Goal: Task Accomplishment & Management: Complete application form

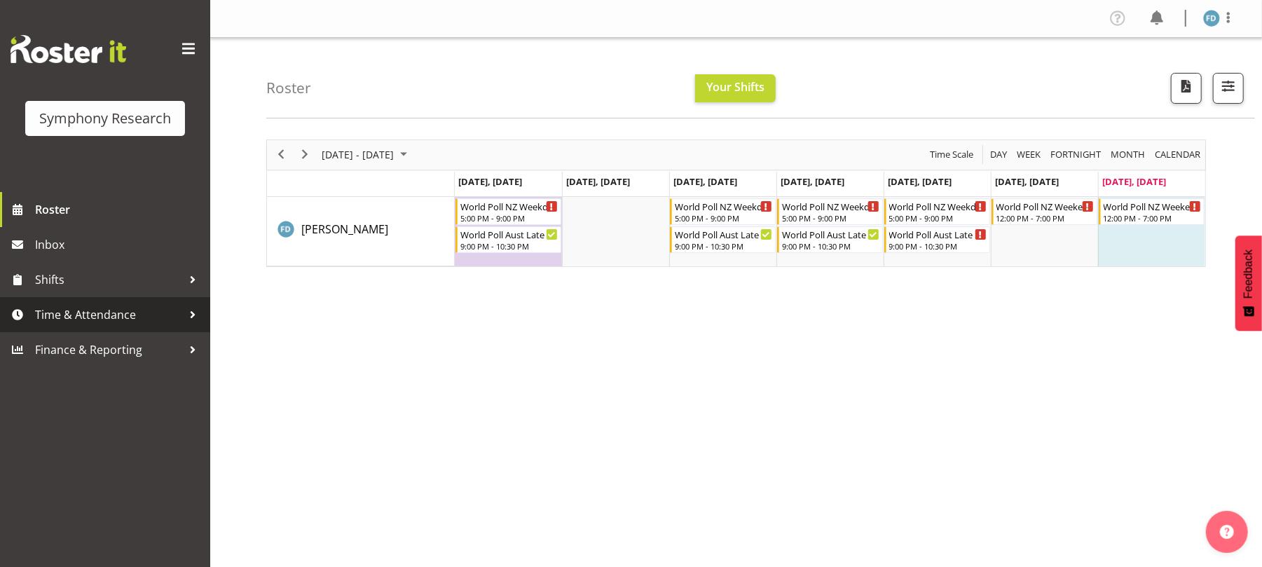
click at [118, 312] on span "Time & Attendance" at bounding box center [108, 314] width 147 height 21
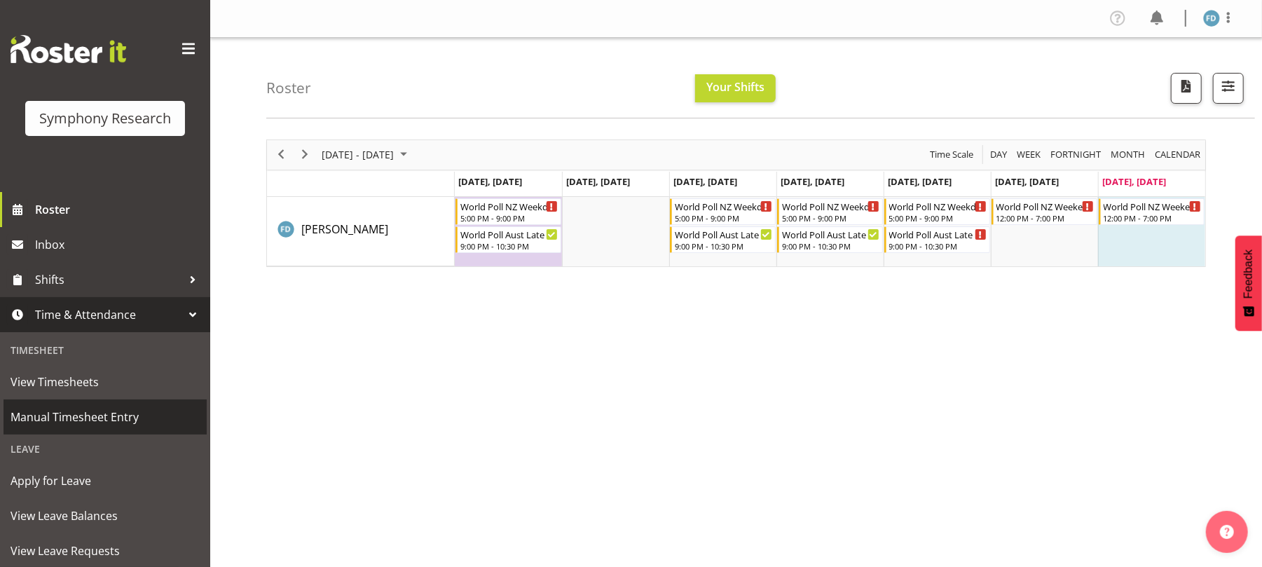
click at [121, 418] on span "Manual Timesheet Entry" at bounding box center [105, 416] width 189 height 21
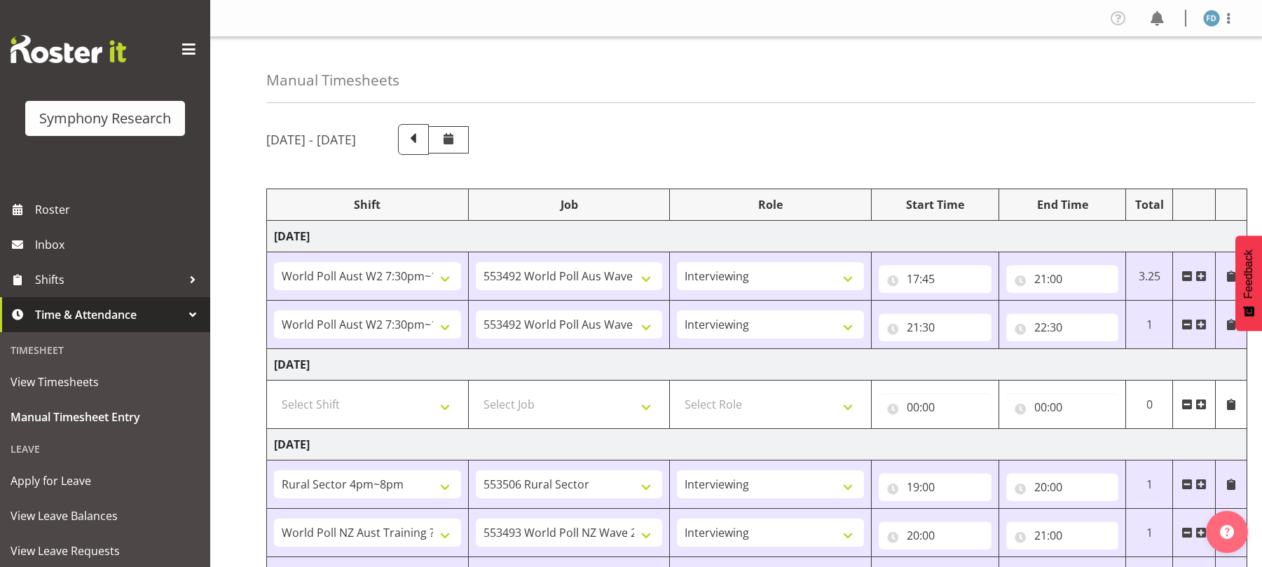
select select "56692"
select select "10499"
select select "47"
select select "56692"
select select "10499"
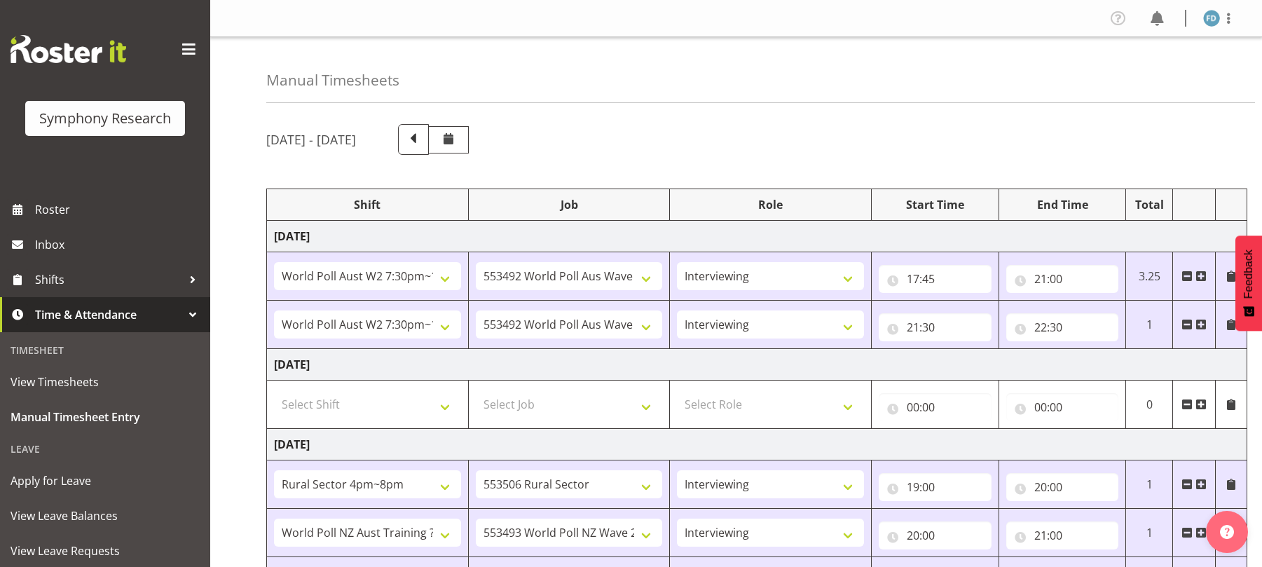
select select "47"
select select "81298"
select select "10587"
select select "47"
select select "41604"
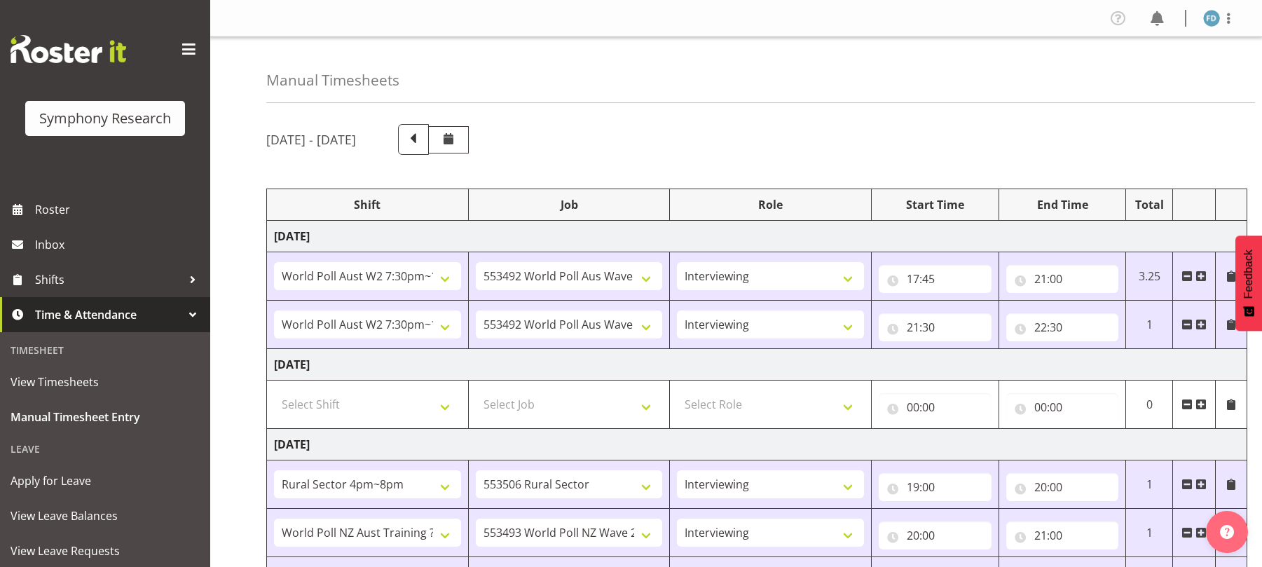
select select "10527"
select select "47"
select select "56692"
select select "10499"
select select "47"
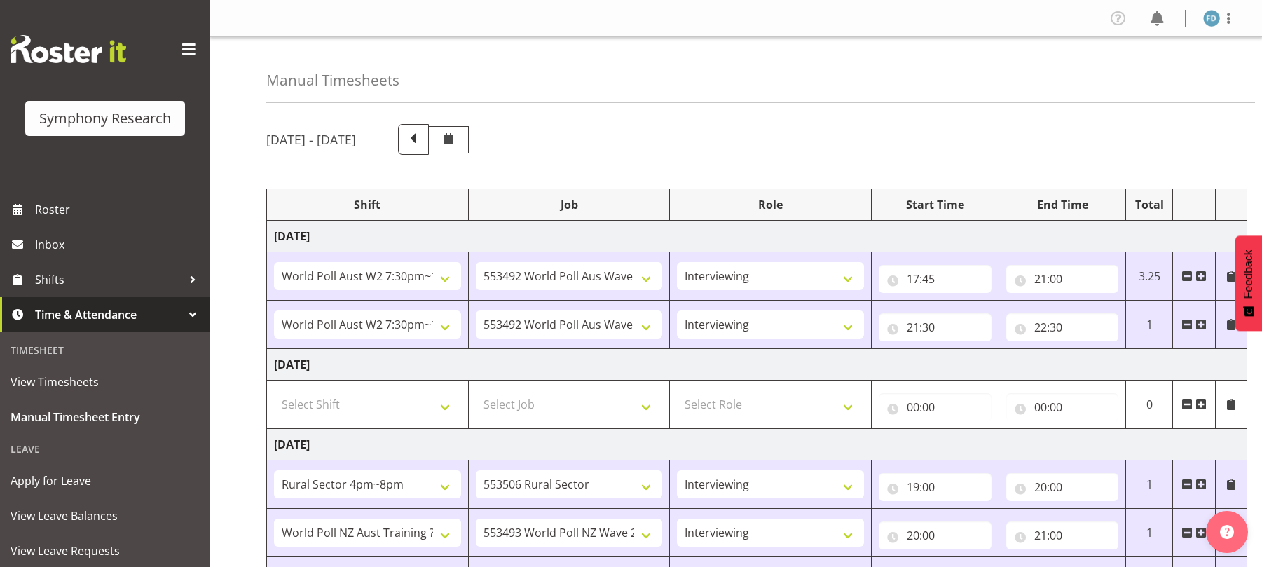
select select "2940"
select select "10242"
select select "47"
select select "56692"
select select "10499"
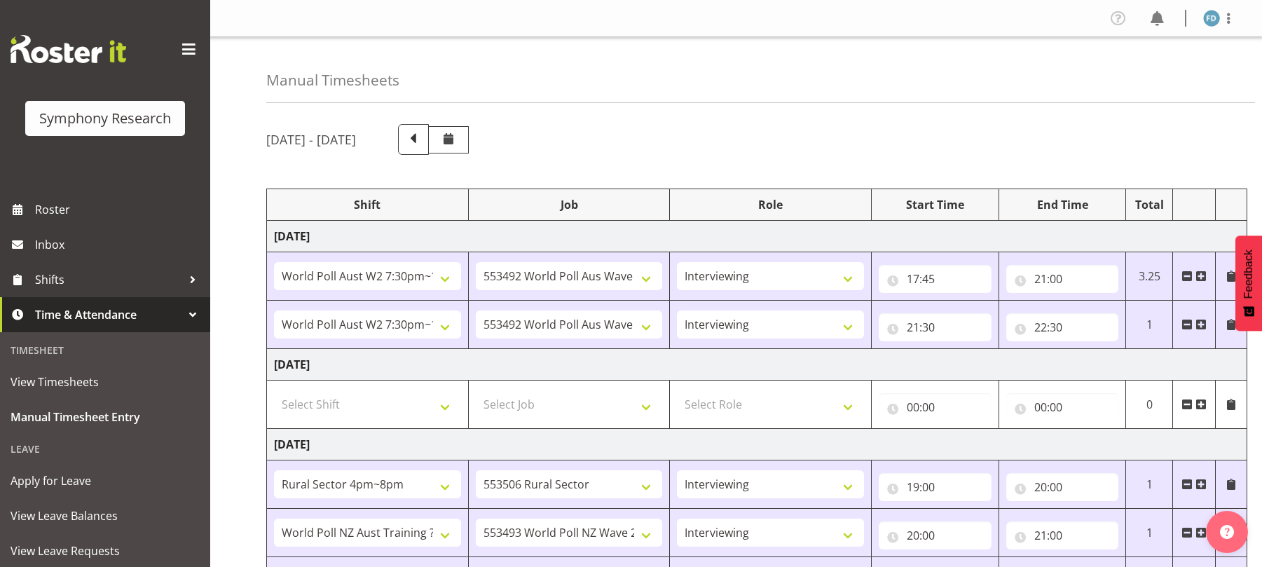
select select "47"
select select "81298"
select select "10587"
select select "47"
select select "48116"
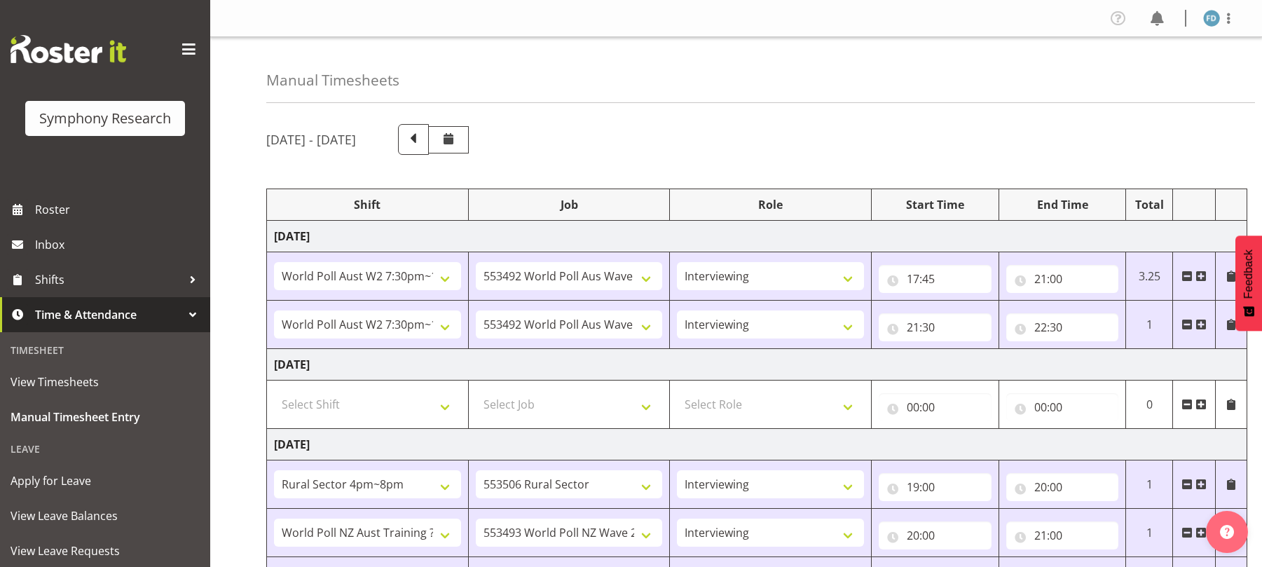
select select "10527"
select select "47"
select select "57511"
select select "10499"
select select "47"
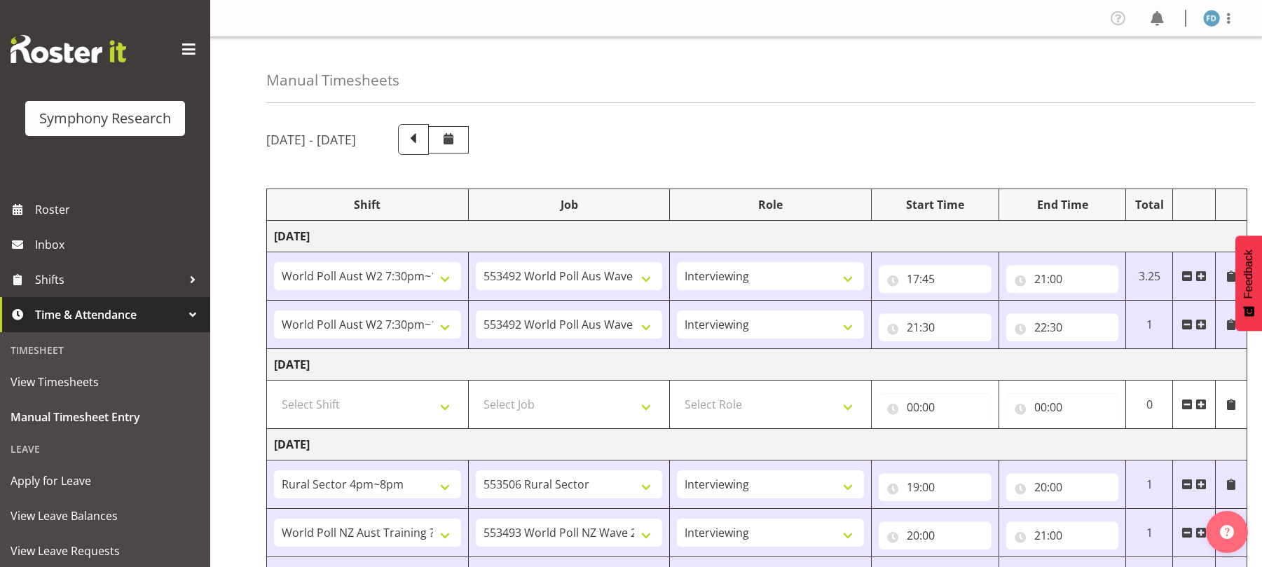
select select "11547"
select select "10499"
select select "47"
select select "11547"
select select "10499"
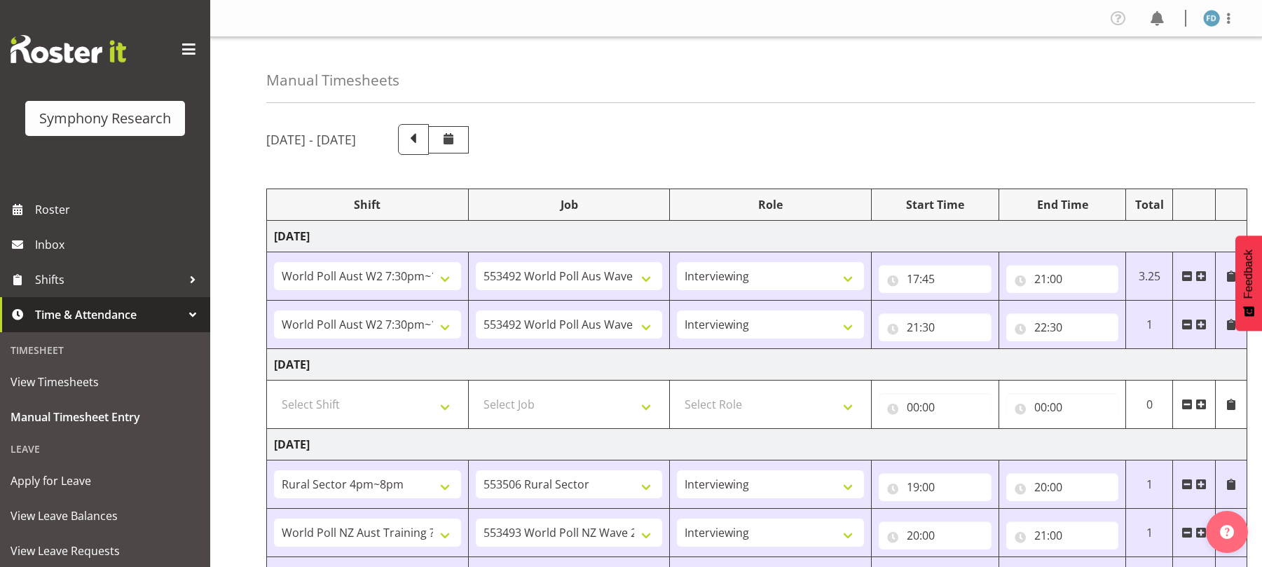
select select "47"
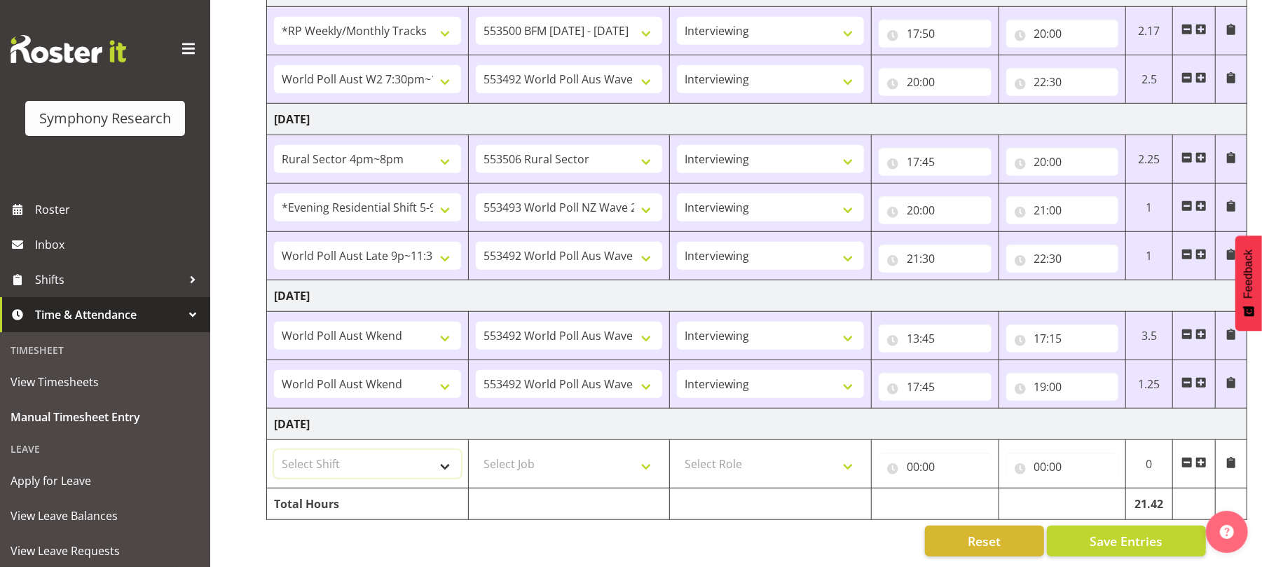
click at [439, 450] on select "Select Shift !!Weekend Residential (Roster IT Shift Label) *Business 9/10am ~ 4…" at bounding box center [367, 464] width 187 height 28
click at [443, 455] on select "Select Shift !!Weekend Residential (Roster IT Shift Label) *Business 9/10am ~ 4…" at bounding box center [367, 464] width 187 height 28
select select "11547"
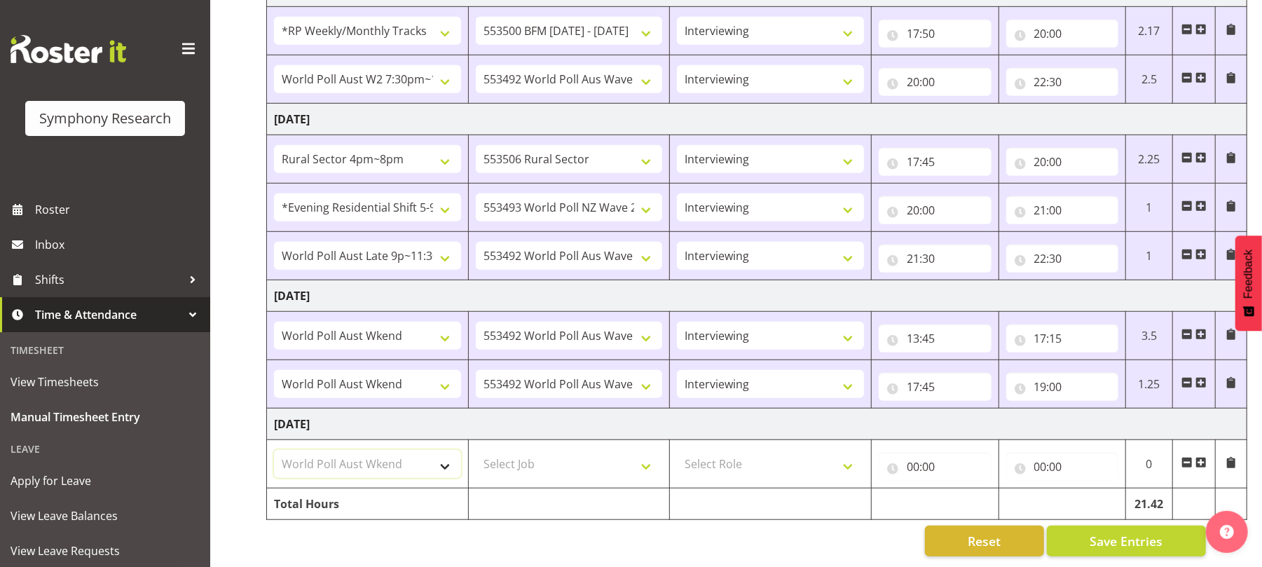
click at [274, 450] on select "Select Shift !!Weekend Residential (Roster IT Shift Label) *Business 9/10am ~ 4…" at bounding box center [367, 464] width 187 height 28
click at [649, 458] on select "Select Job 550060 IF Admin 553492 World Poll Aus Wave 2 Main 2025 553493 World …" at bounding box center [569, 464] width 187 height 28
select select "10499"
click at [476, 450] on select "Select Job 550060 IF Admin 553492 World Poll Aus Wave 2 Main 2025 553493 World …" at bounding box center [569, 464] width 187 height 28
click at [850, 452] on select "Select Role Briefing Interviewing" at bounding box center [770, 464] width 187 height 28
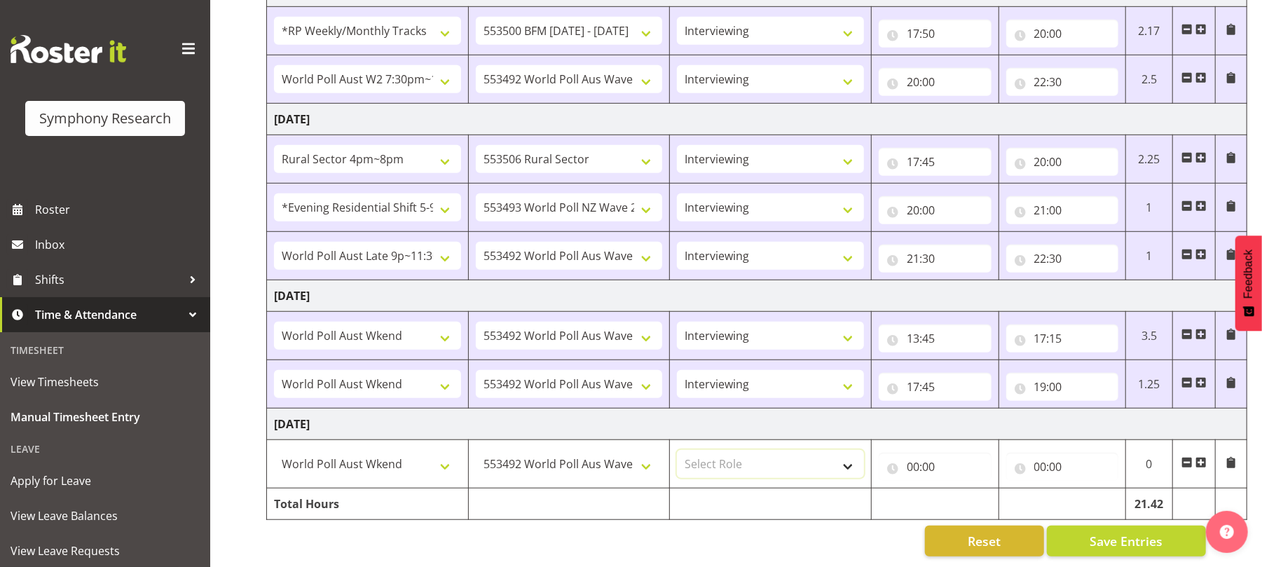
select select "47"
click at [677, 450] on select "Select Role Briefing Interviewing" at bounding box center [770, 464] width 187 height 28
click at [911, 454] on input "00:00" at bounding box center [934, 467] width 113 height 28
click at [971, 489] on select "00 01 02 03 04 05 06 07 08 09 10 11 12 13 14 15 16 17 18 19 20 21 22 23" at bounding box center [974, 503] width 32 height 28
click at [976, 489] on select "00 01 02 03 04 05 06 07 08 09 10 11 12 13 14 15 16 17 18 19 20 21 22 23" at bounding box center [974, 503] width 32 height 28
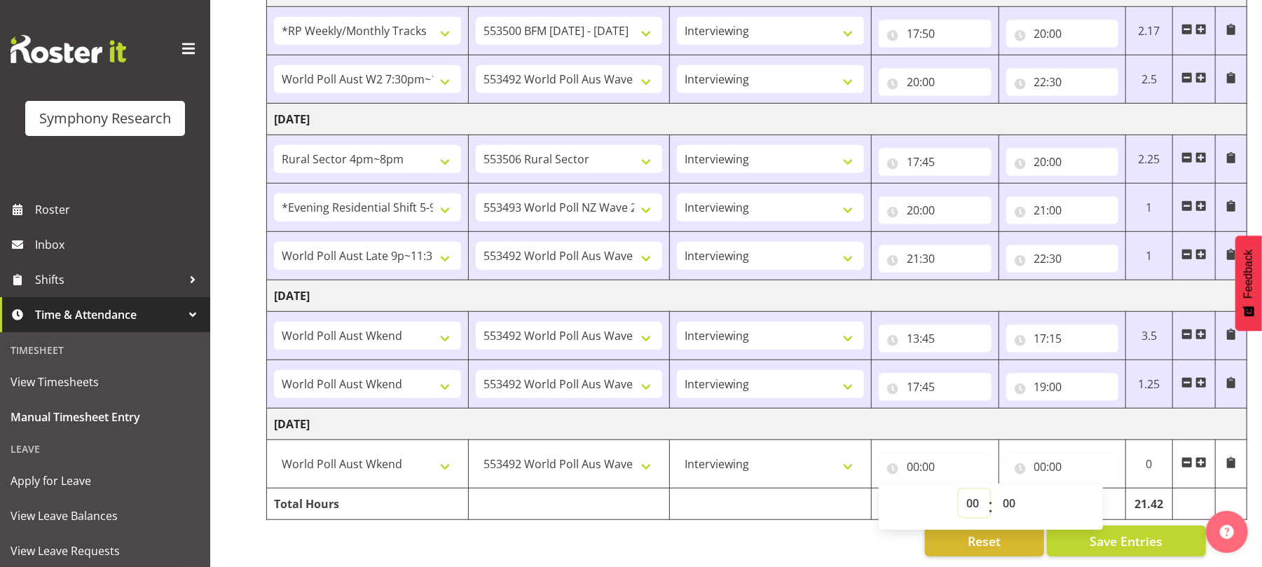
select select "15"
click at [958, 489] on select "00 01 02 03 04 05 06 07 08 09 10 11 12 13 14 15 16 17 18 19 20 21 22 23" at bounding box center [974, 503] width 32 height 28
type input "15:00"
click at [1035, 455] on input "00:00" at bounding box center [1062, 467] width 113 height 28
click at [1101, 489] on select "00 01 02 03 04 05 06 07 08 09 10 11 12 13 14 15 16 17 18 19 20 21 22 23" at bounding box center [1102, 503] width 32 height 28
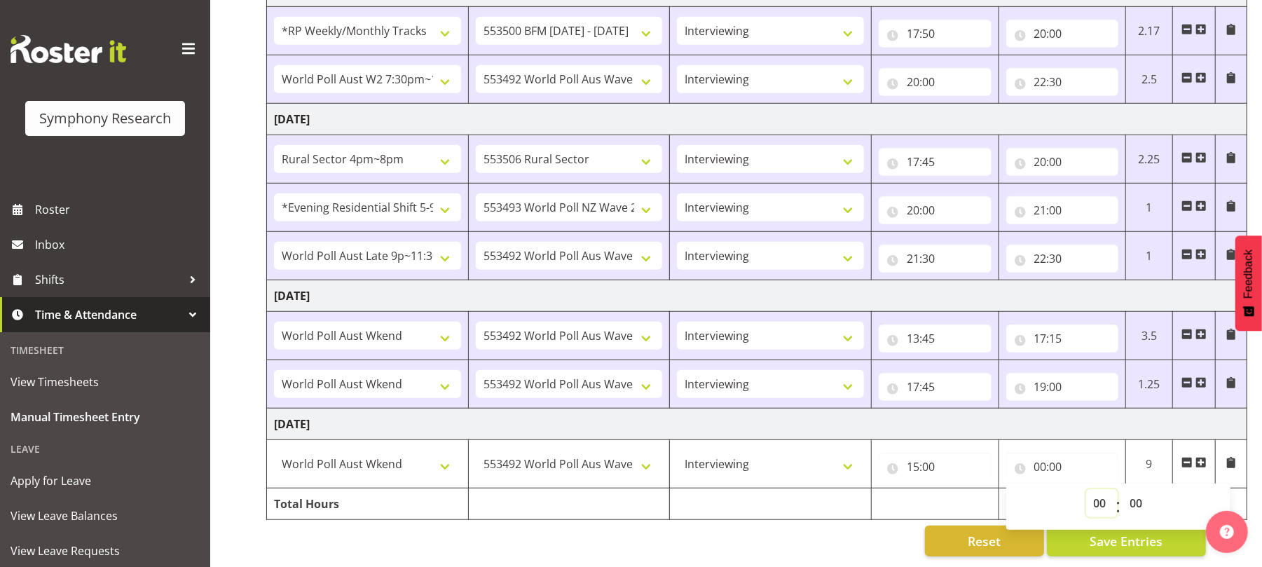
select select "19"
click at [1086, 489] on select "00 01 02 03 04 05 06 07 08 09 10 11 12 13 14 15 16 17 18 19 20 21 22 23" at bounding box center [1102, 503] width 32 height 28
type input "19:00"
click at [820, 531] on div "Reset Save Entries" at bounding box center [735, 540] width 939 height 31
click at [1113, 532] on span "Save Entries" at bounding box center [1125, 541] width 73 height 18
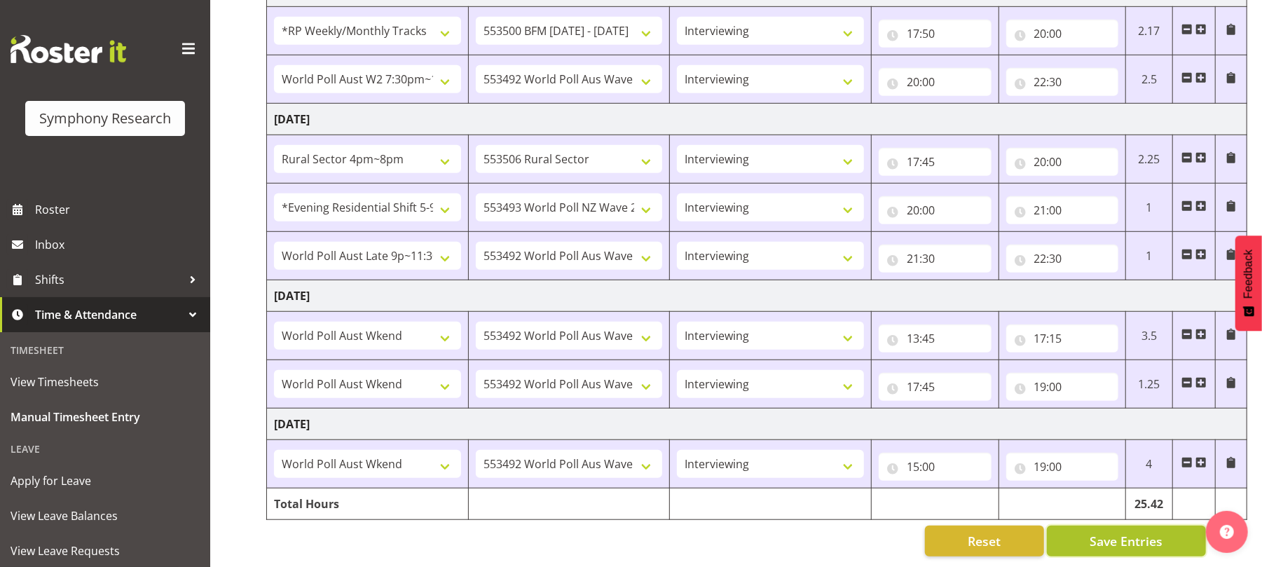
click at [1105, 532] on span "Save Entries" at bounding box center [1125, 541] width 73 height 18
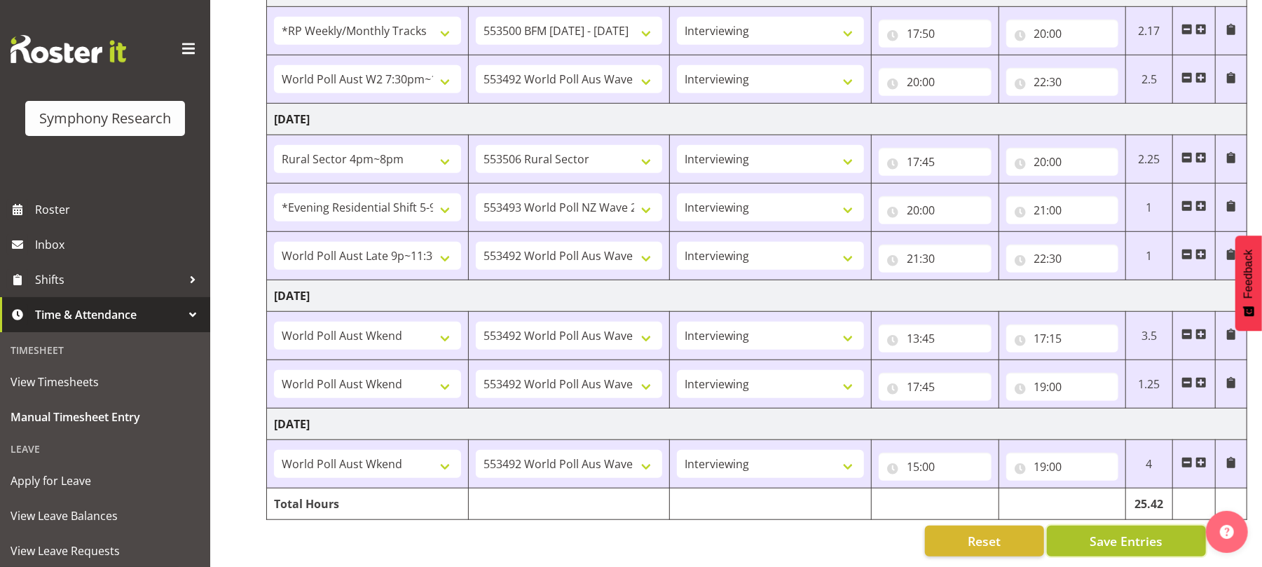
click at [1128, 532] on span "Save Entries" at bounding box center [1125, 541] width 73 height 18
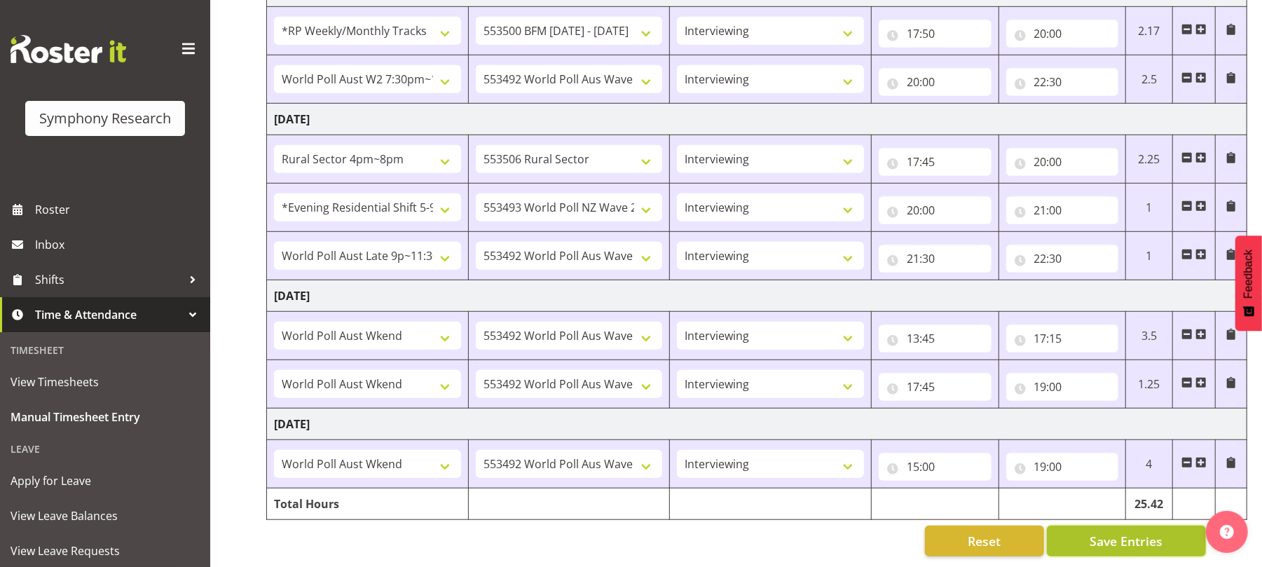
click at [1128, 532] on span "Save Entries" at bounding box center [1125, 541] width 73 height 18
click at [1122, 532] on span "Save Entries" at bounding box center [1125, 541] width 73 height 18
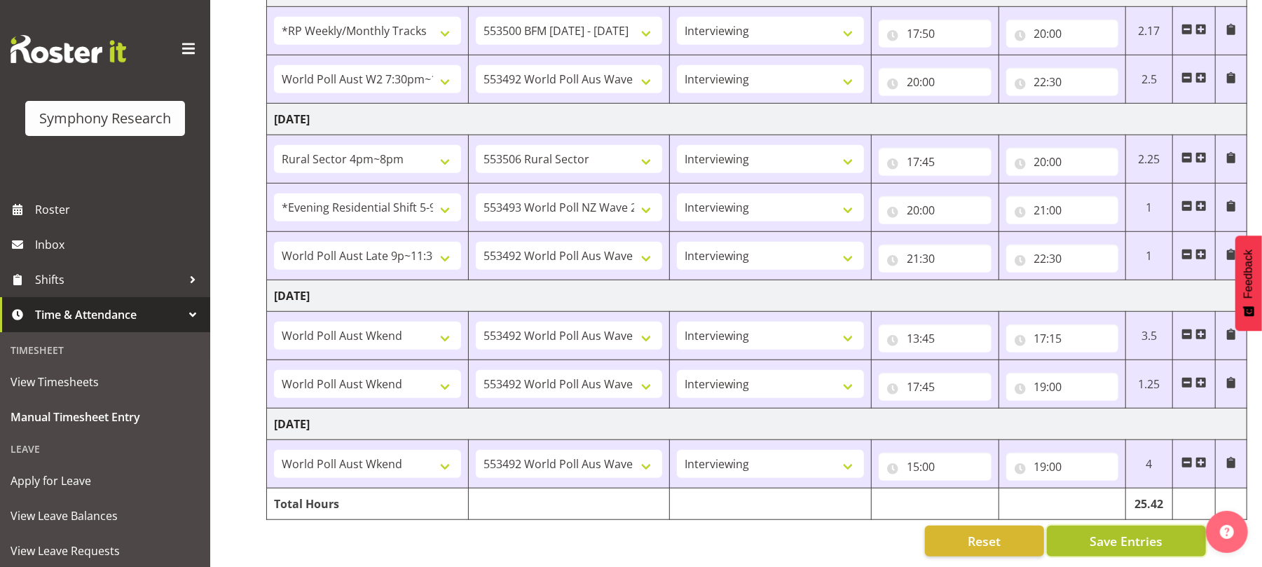
click at [1122, 532] on span "Save Entries" at bounding box center [1125, 541] width 73 height 18
click at [1127, 542] on div "[DATE] - [DATE] Shift Job Role Start Time End Time Total [DATE] !!Weekend Resid…" at bounding box center [763, 25] width 995 height 1083
click at [1122, 532] on span "Save Entries" at bounding box center [1125, 541] width 73 height 18
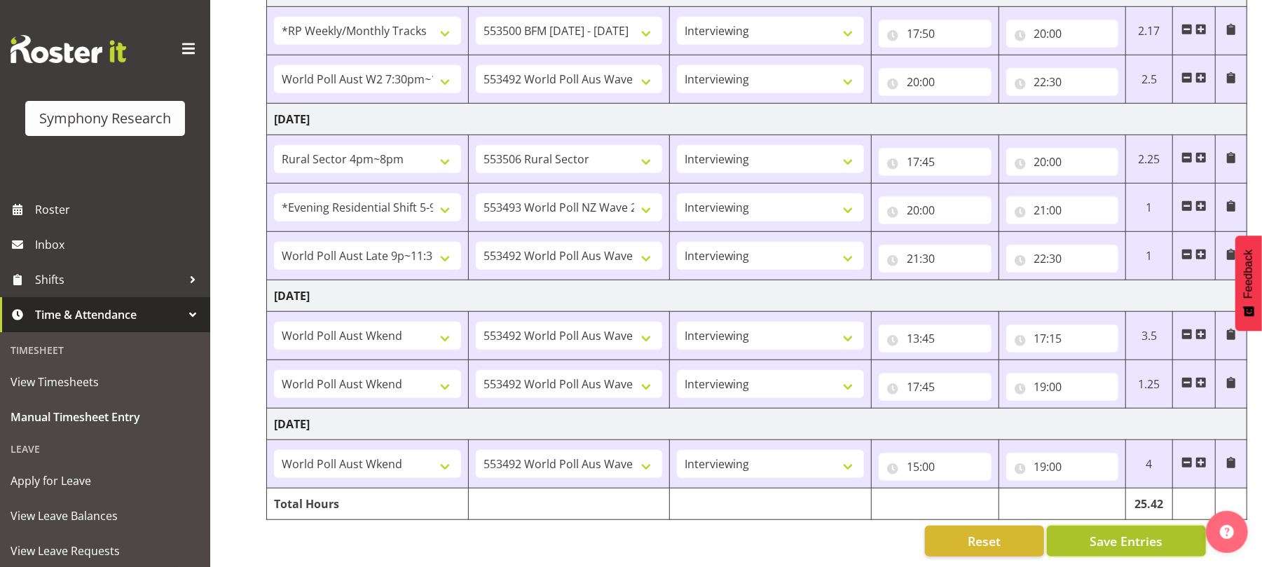
click at [1122, 532] on span "Save Entries" at bounding box center [1125, 541] width 73 height 18
click at [1128, 533] on span "Save Entries" at bounding box center [1125, 541] width 73 height 18
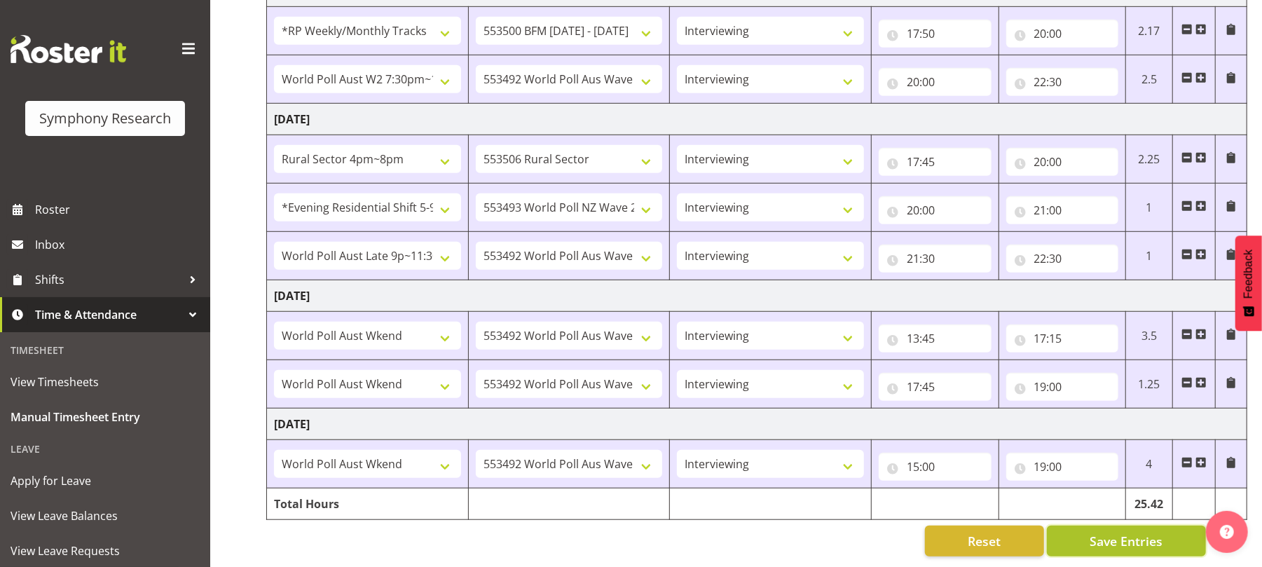
click at [1121, 533] on span "Save Entries" at bounding box center [1125, 541] width 73 height 18
click at [1119, 532] on span "Save Entries" at bounding box center [1125, 541] width 73 height 18
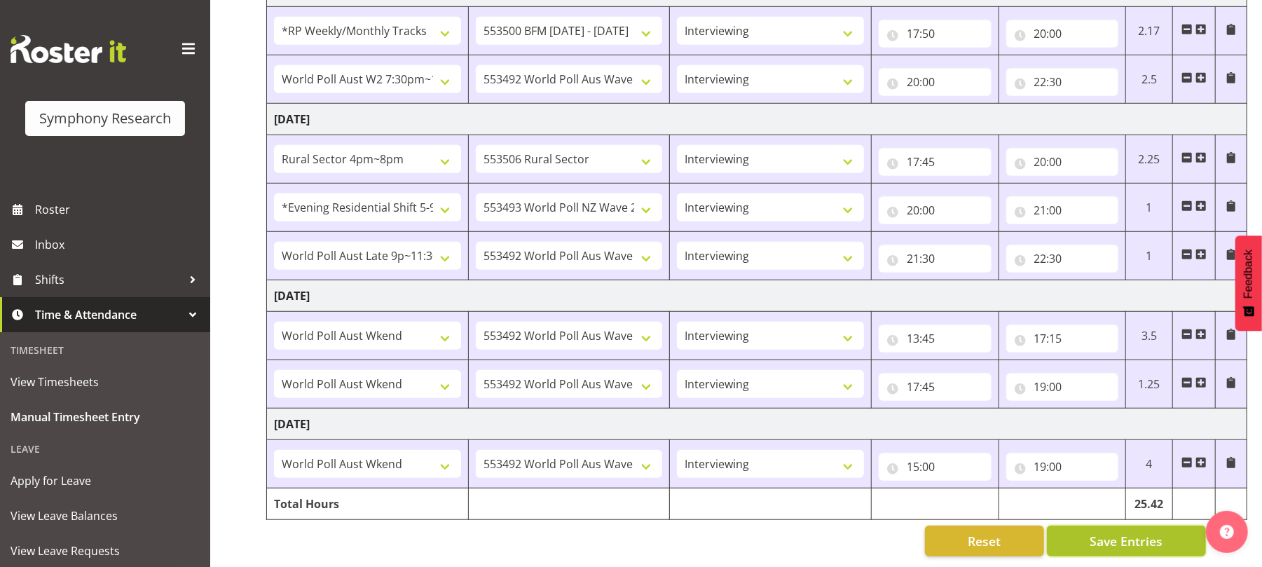
click at [1119, 532] on span "Save Entries" at bounding box center [1125, 541] width 73 height 18
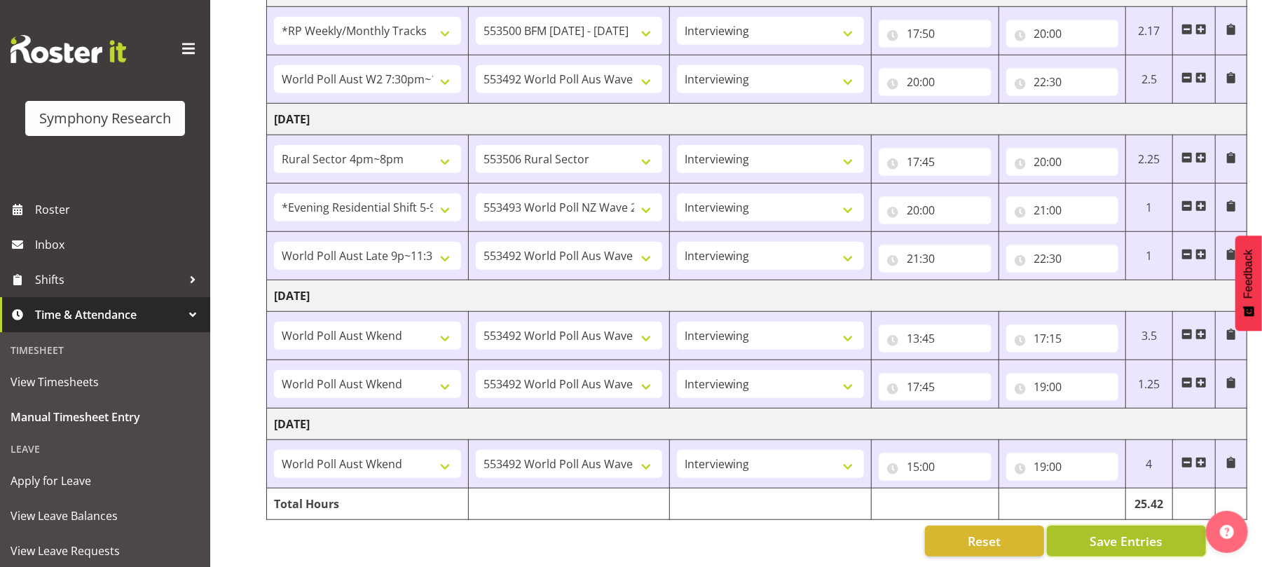
click at [1122, 532] on span "Save Entries" at bounding box center [1125, 541] width 73 height 18
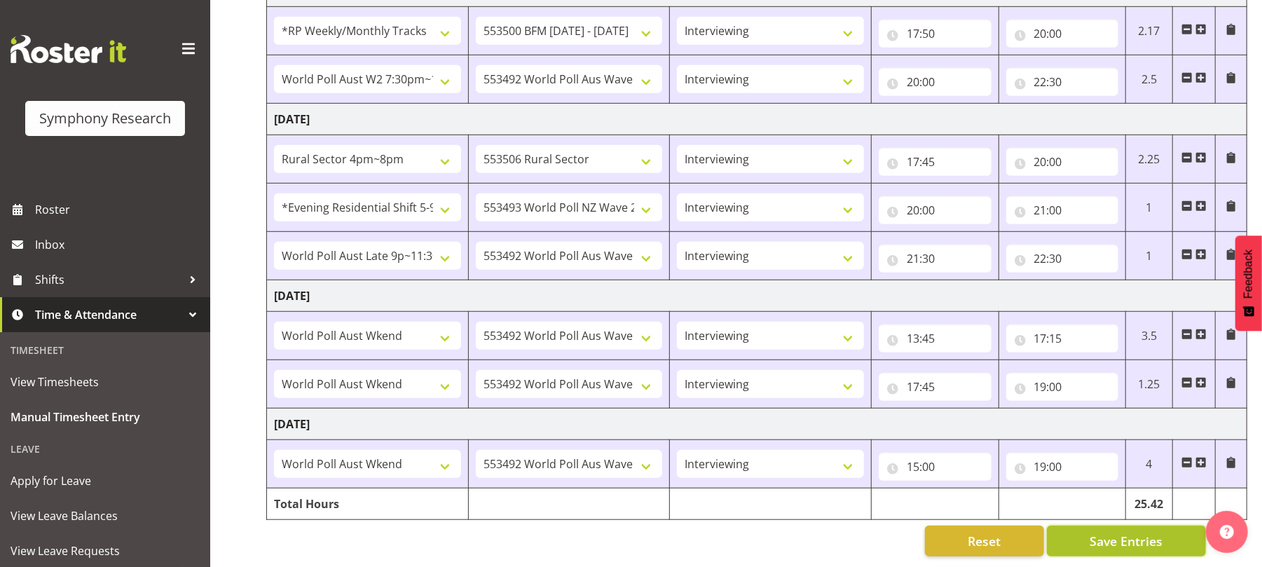
click at [1122, 532] on span "Save Entries" at bounding box center [1125, 541] width 73 height 18
click at [1127, 534] on span "Save Entries" at bounding box center [1125, 541] width 73 height 18
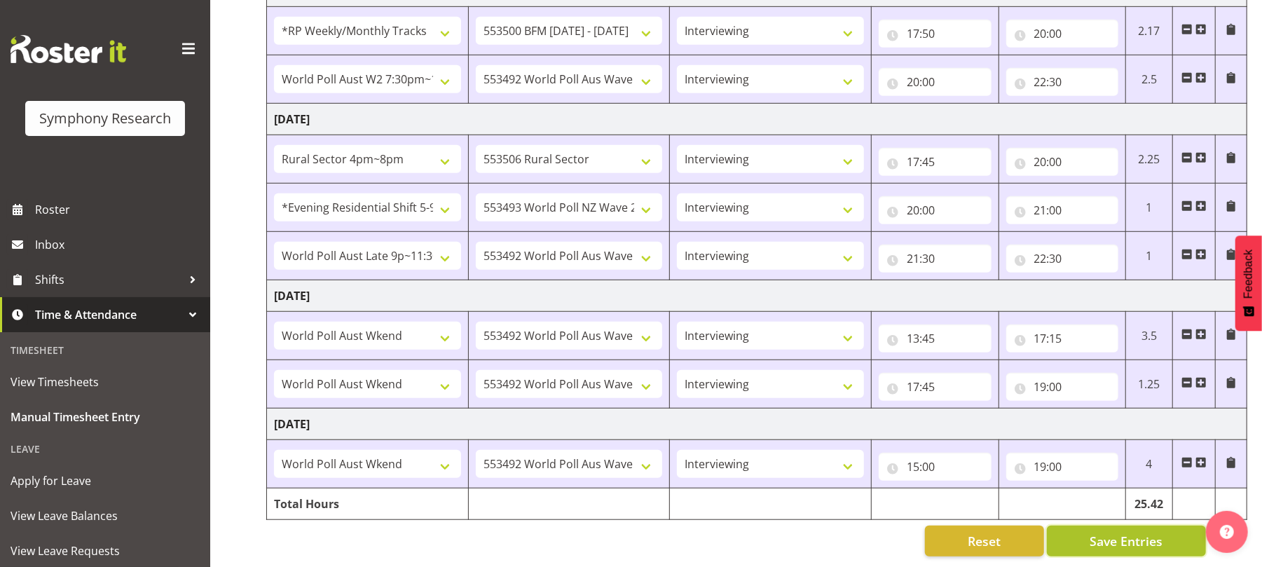
click at [1127, 534] on span "Save Entries" at bounding box center [1125, 541] width 73 height 18
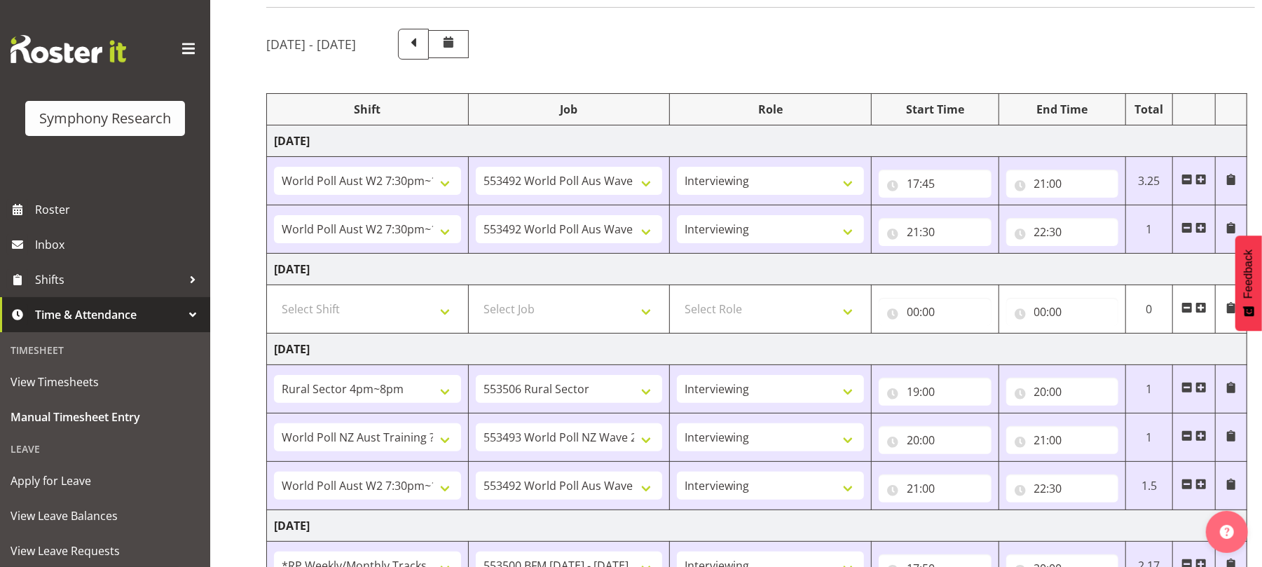
scroll to position [0, 0]
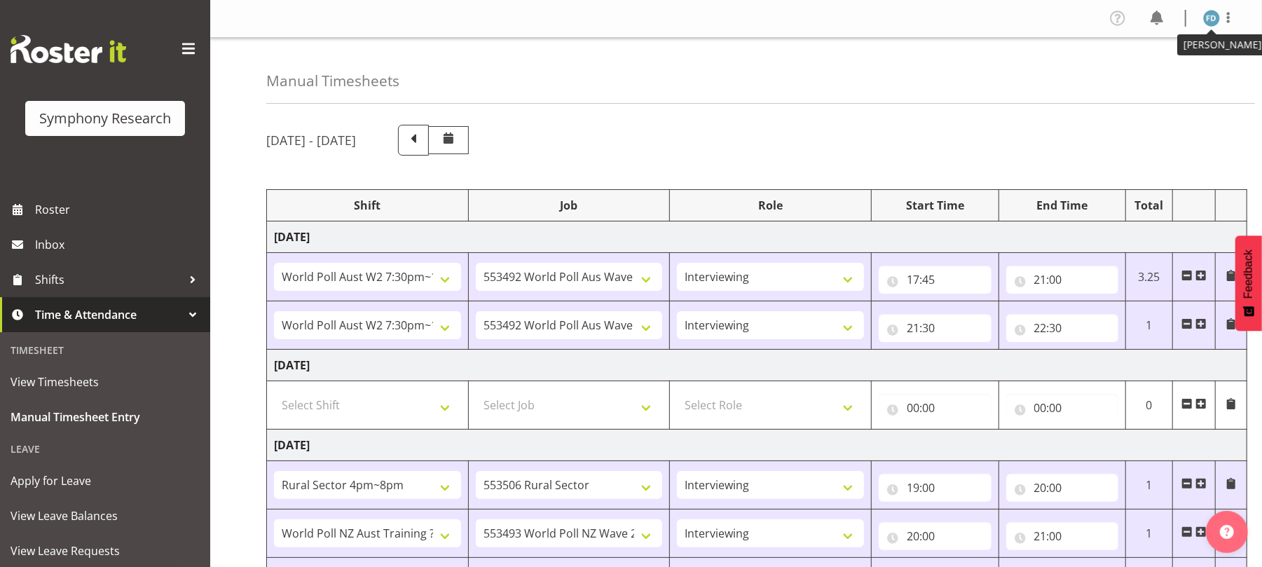
click at [1211, 22] on img at bounding box center [1211, 18] width 17 height 17
click at [1160, 76] on link "Log Out" at bounding box center [1169, 73] width 135 height 25
